Goal: Task Accomplishment & Management: Manage account settings

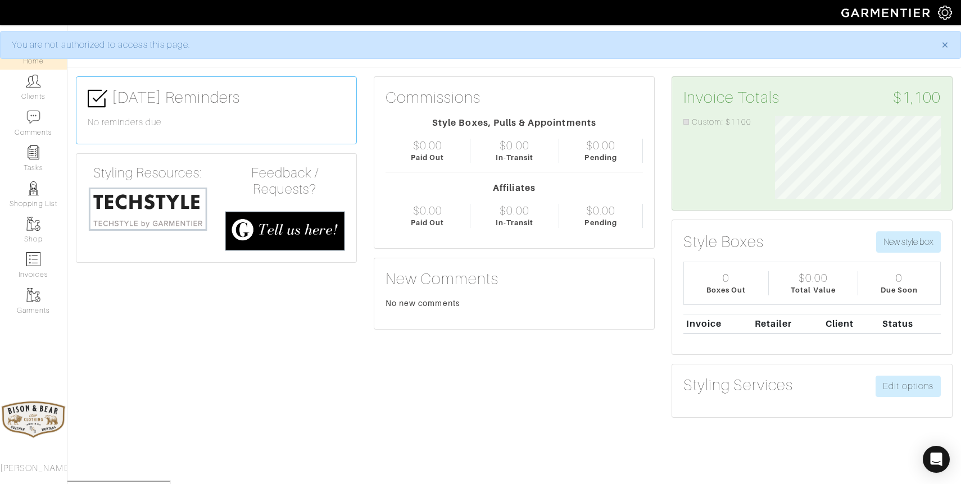
scroll to position [83, 183]
click at [28, 86] on img at bounding box center [33, 81] width 14 height 14
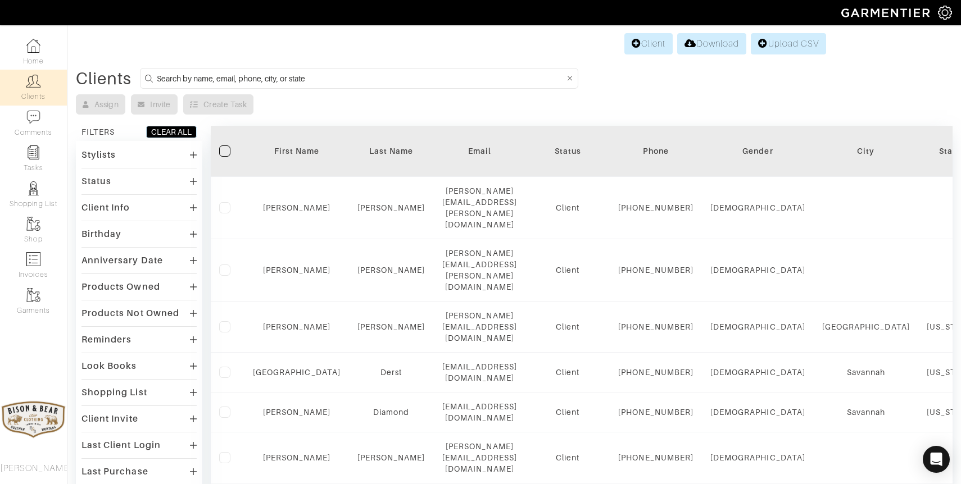
click at [255, 80] on input at bounding box center [360, 78] width 407 height 14
type input "[PERSON_NAME]"
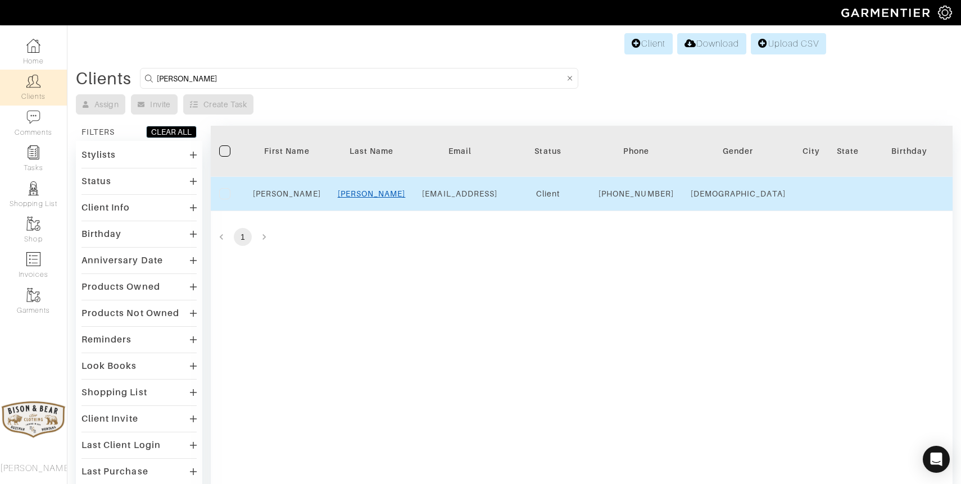
click at [373, 198] on link "[PERSON_NAME]" at bounding box center [372, 193] width 68 height 9
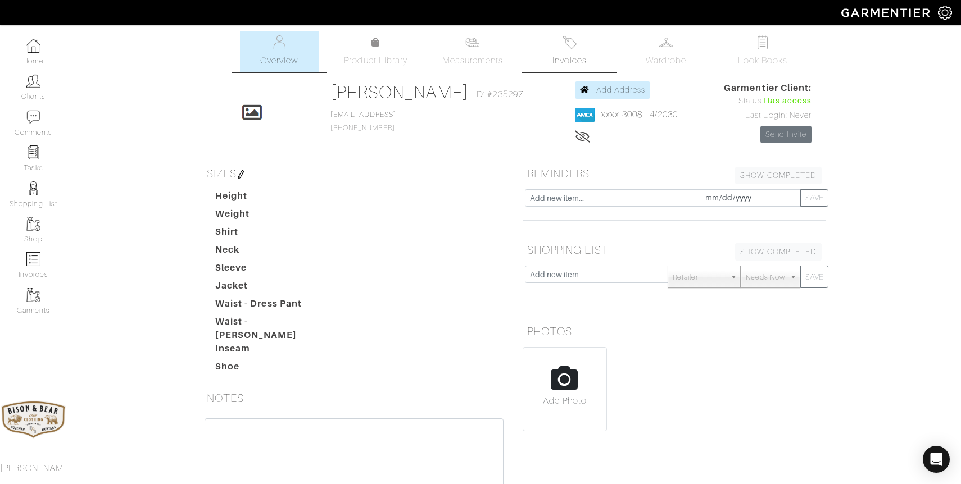
click at [577, 47] on link "Invoices" at bounding box center [569, 51] width 79 height 41
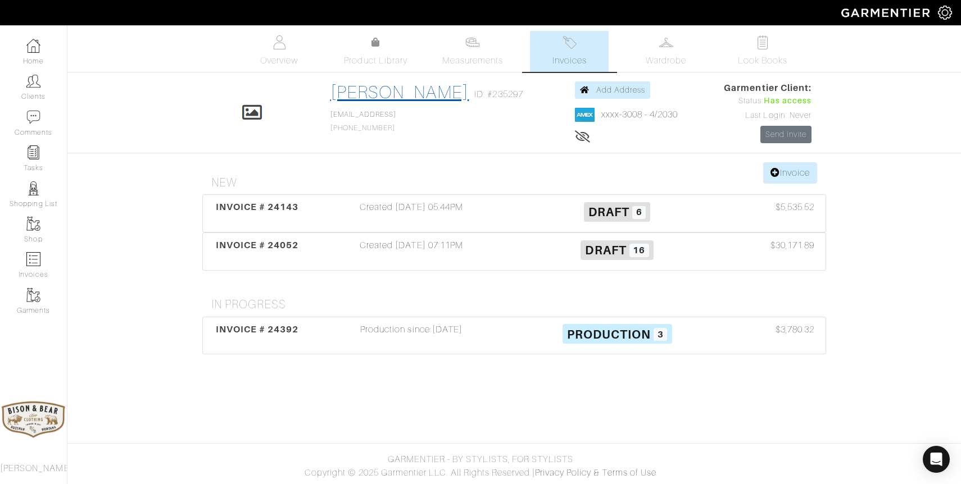
click at [391, 92] on link "Joe Reiser" at bounding box center [399, 92] width 139 height 20
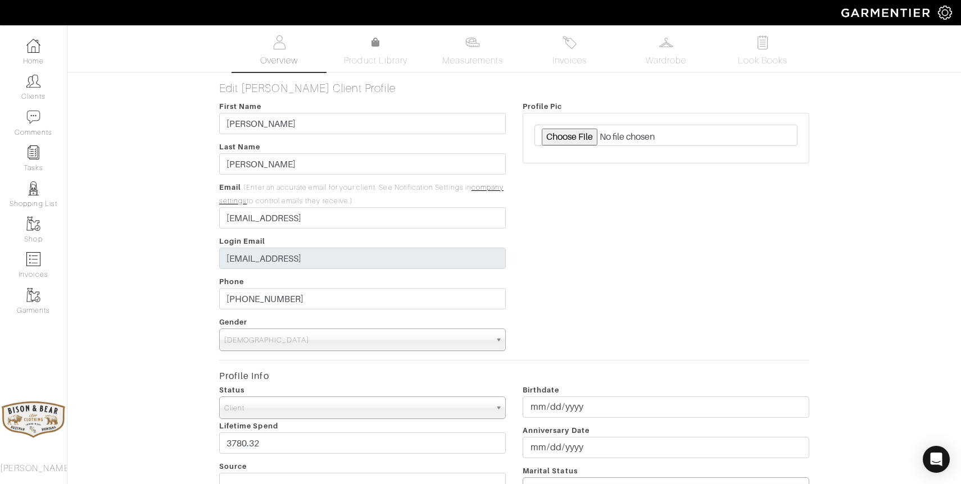
click at [286, 42] on link "Overview" at bounding box center [279, 51] width 79 height 41
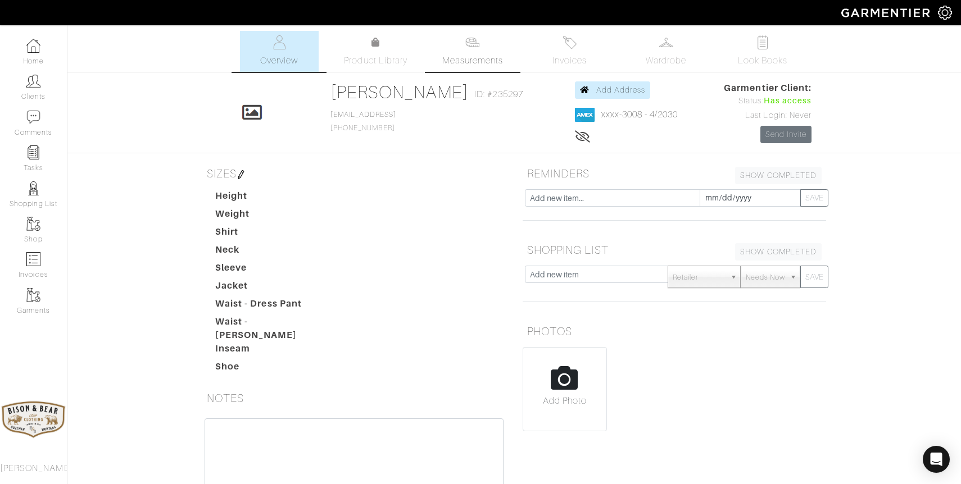
click at [453, 51] on link "Measurements" at bounding box center [472, 51] width 79 height 41
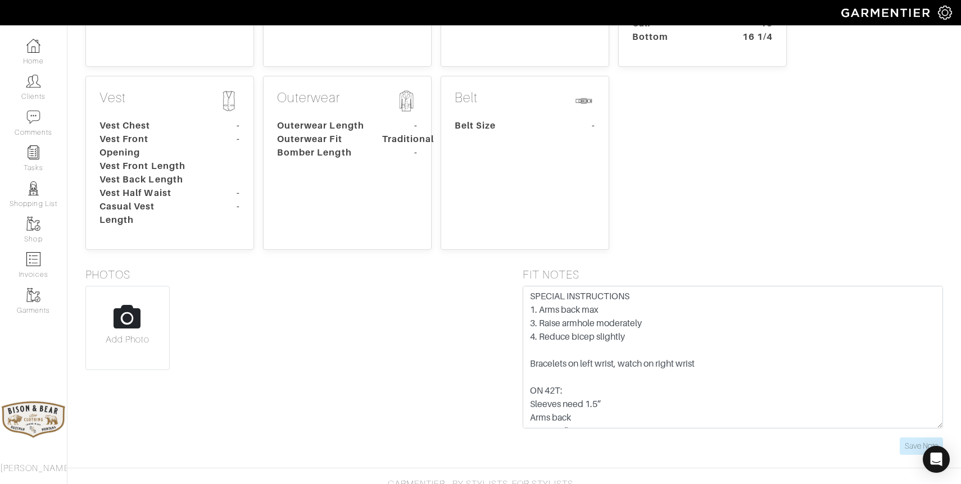
scroll to position [395, 0]
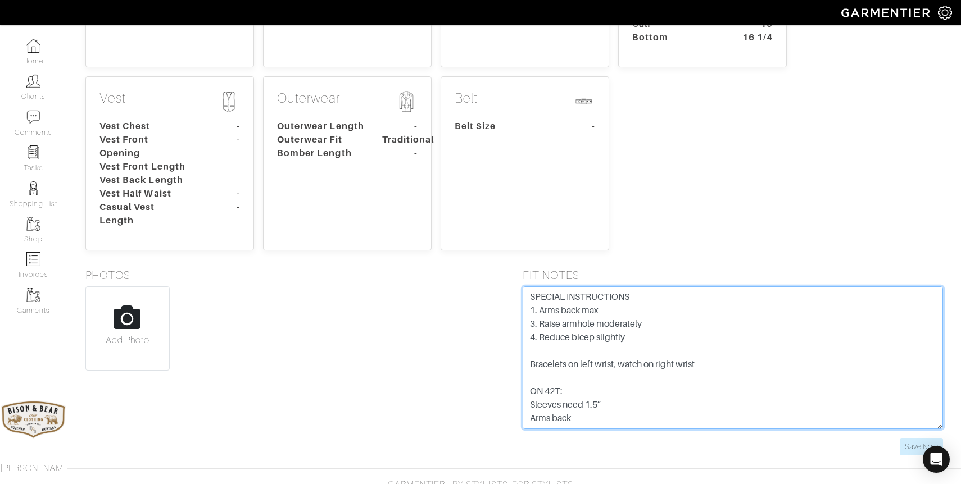
click at [634, 414] on textarea "SPECIAL INSTRUCTIONS 1. Arms back max 3. Raise armhole moderately 4. Reduce bic…" at bounding box center [733, 358] width 420 height 143
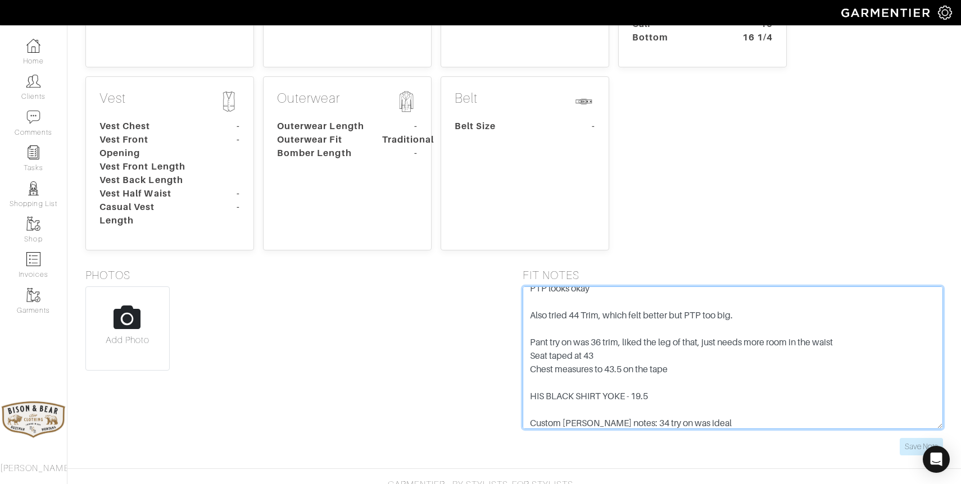
scroll to position [243, 0]
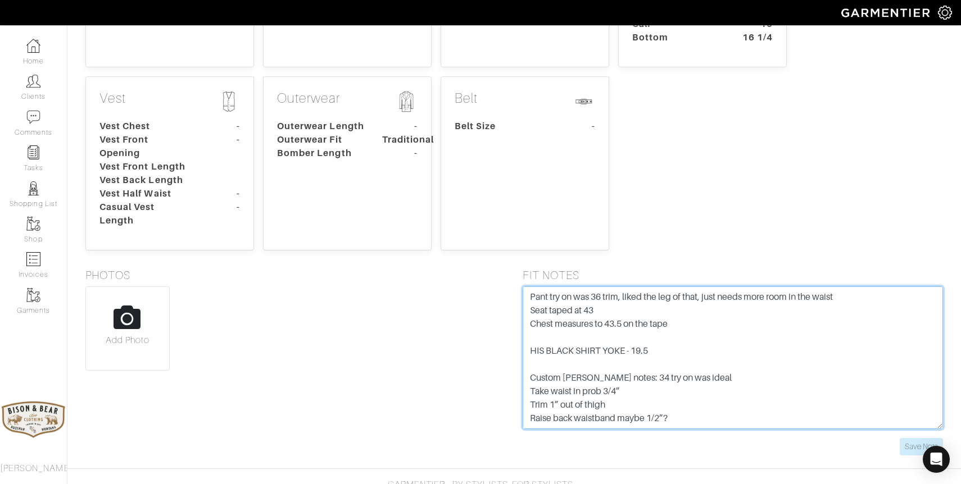
click at [705, 392] on textarea "SPECIAL INSTRUCTIONS 1. Arms back max 3. Raise armhole moderately 4. Reduce bic…" at bounding box center [733, 358] width 420 height 143
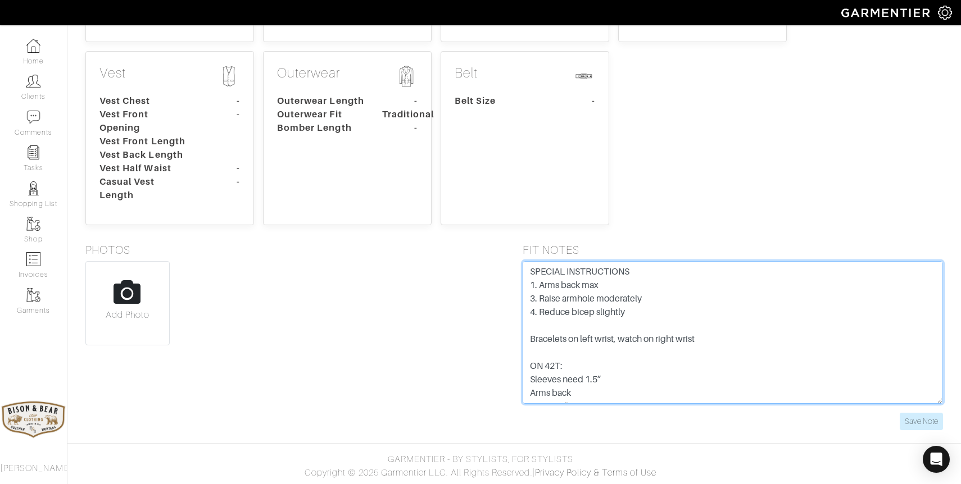
scroll to position [0, 0]
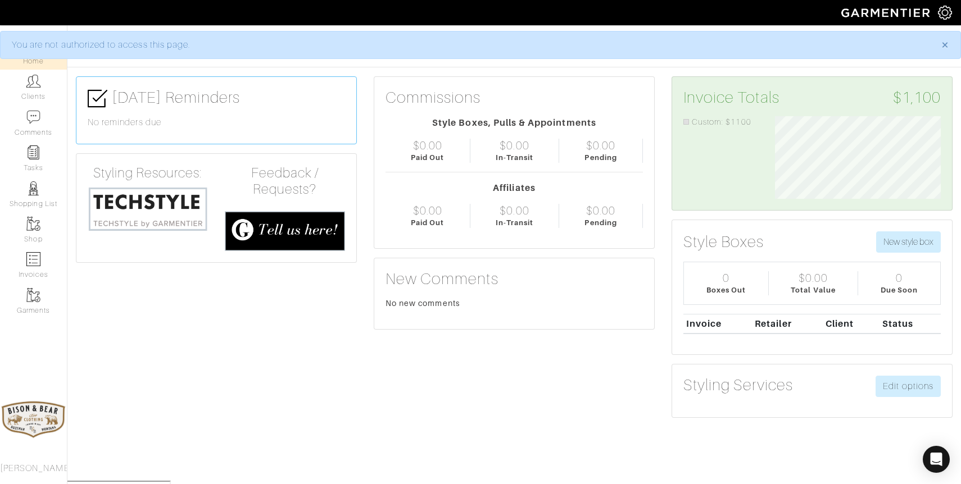
scroll to position [83, 183]
click at [33, 91] on link "Clients" at bounding box center [33, 87] width 67 height 35
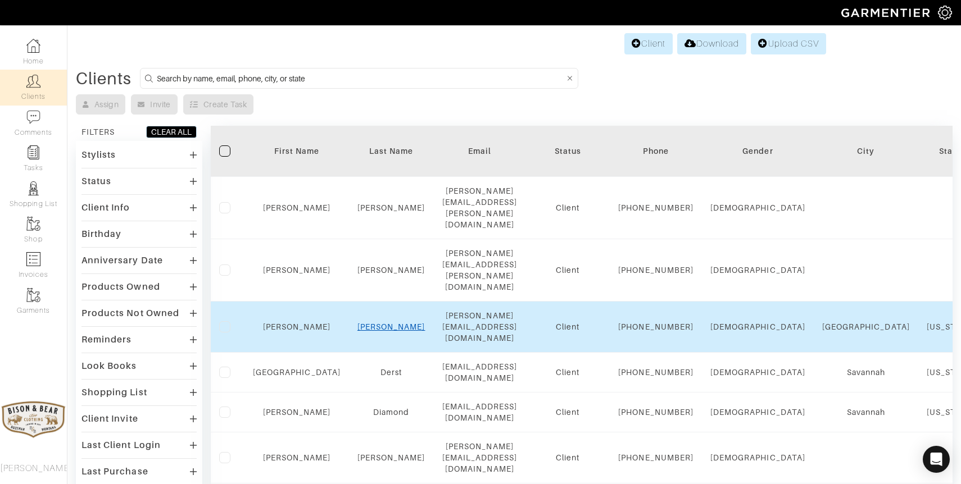
click at [366, 323] on link "[PERSON_NAME]" at bounding box center [391, 327] width 68 height 9
